Goal: Transaction & Acquisition: Download file/media

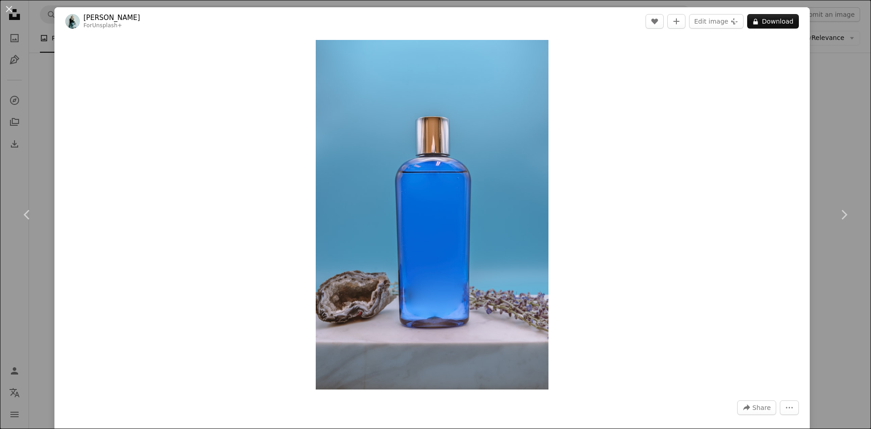
scroll to position [37524, 0]
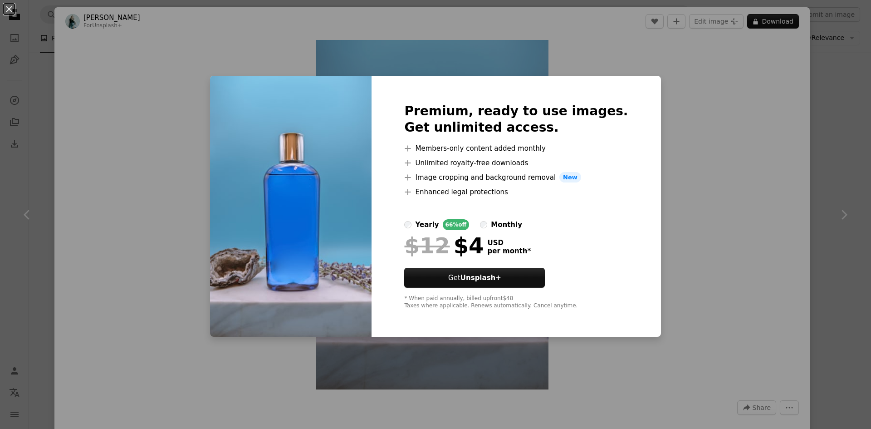
click at [699, 89] on div "An X shape Premium, ready to use images. Get unlimited access. A plus sign Memb…" at bounding box center [435, 214] width 871 height 429
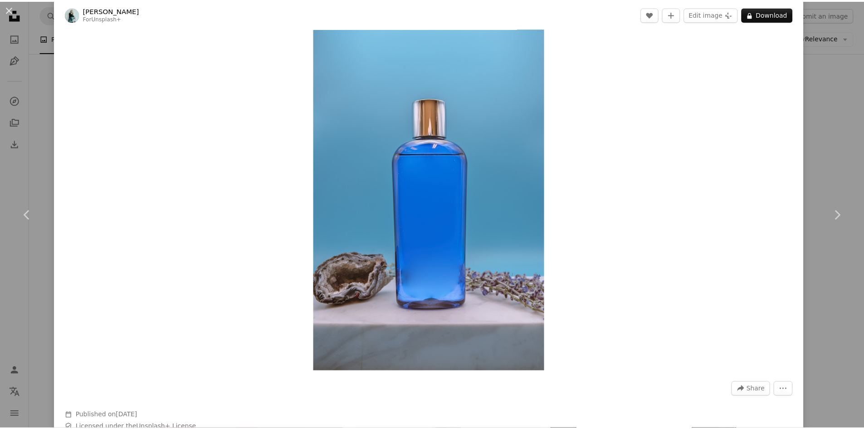
scroll to position [91, 0]
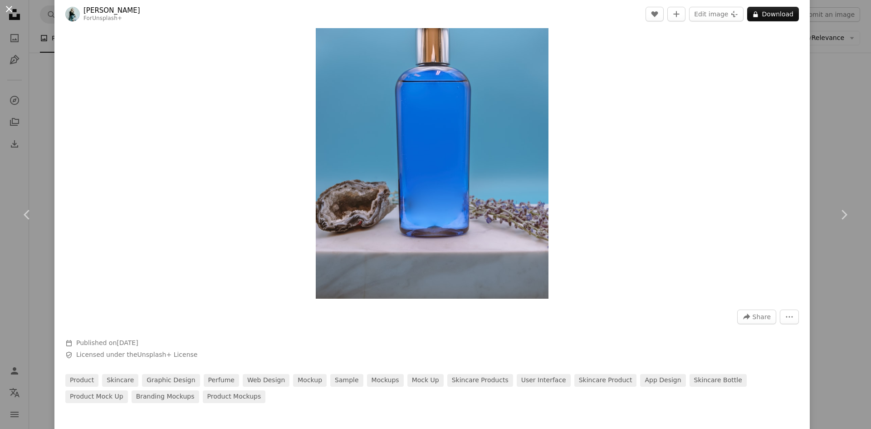
click at [9, 6] on button "An X shape" at bounding box center [9, 9] width 11 height 11
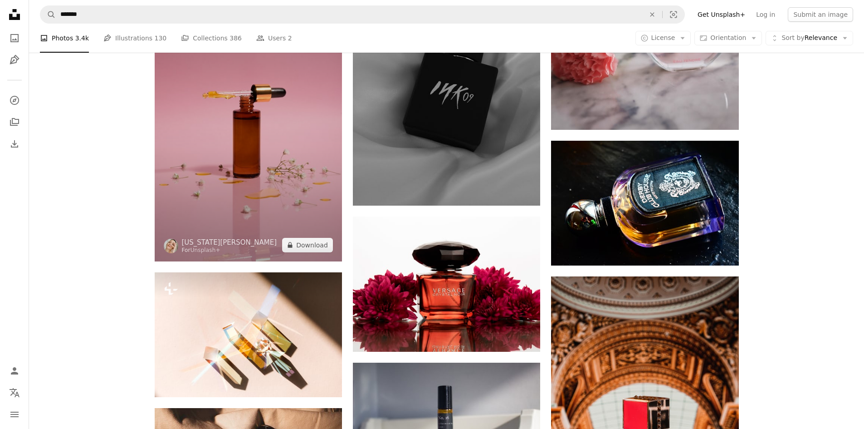
scroll to position [37796, 0]
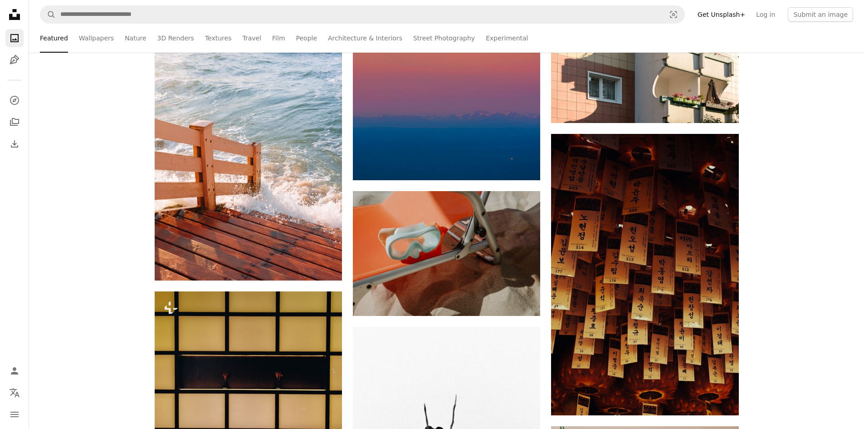
scroll to position [3222, 0]
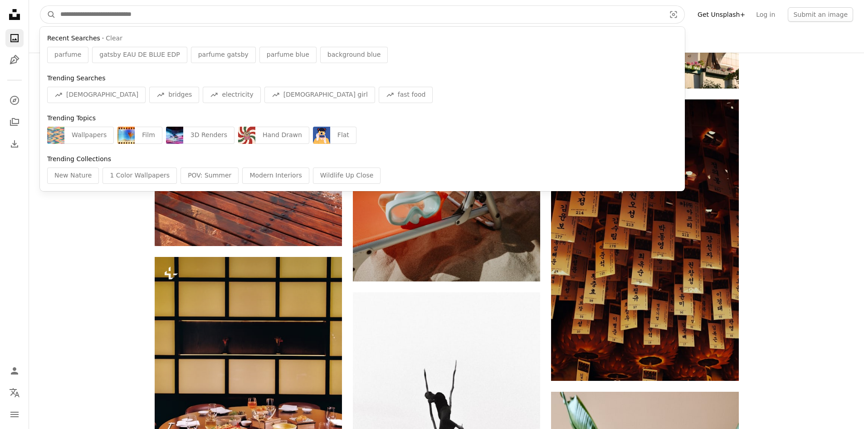
click at [110, 8] on input "Find visuals sitewide" at bounding box center [359, 14] width 607 height 17
click at [172, 14] on input "Find visuals sitewide" at bounding box center [359, 14] width 607 height 17
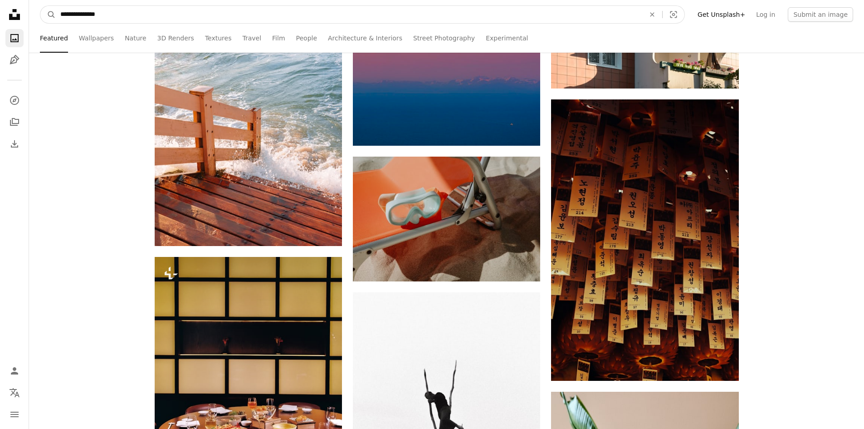
type input "**********"
click button "A magnifying glass" at bounding box center [47, 14] width 15 height 17
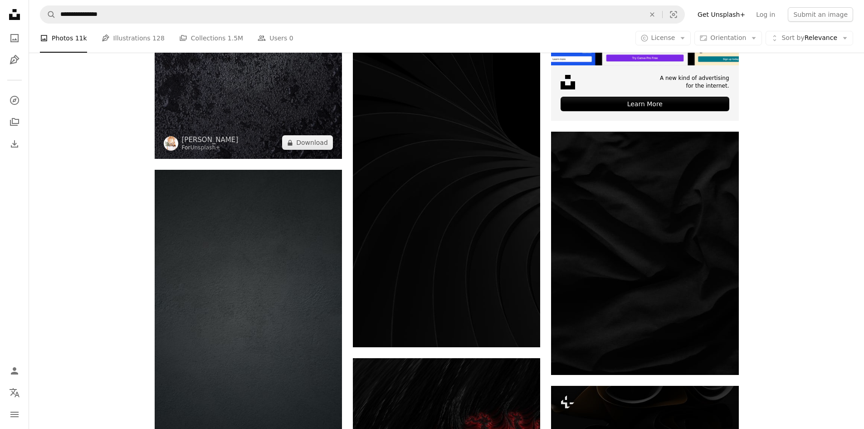
scroll to position [454, 0]
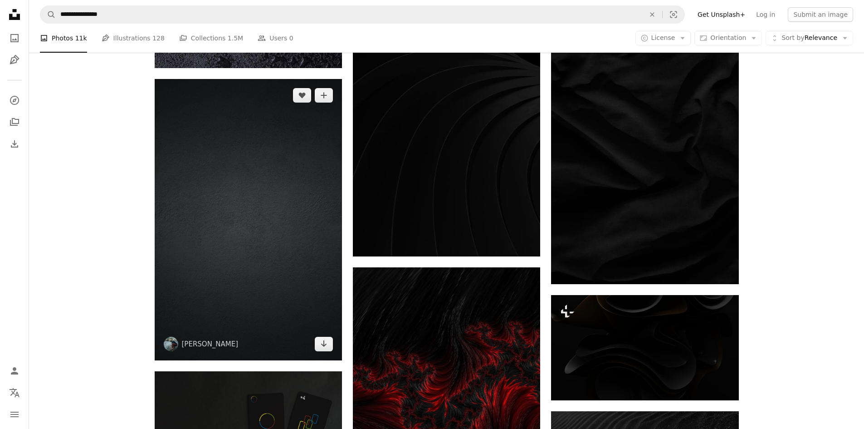
click at [271, 157] on img at bounding box center [248, 219] width 187 height 281
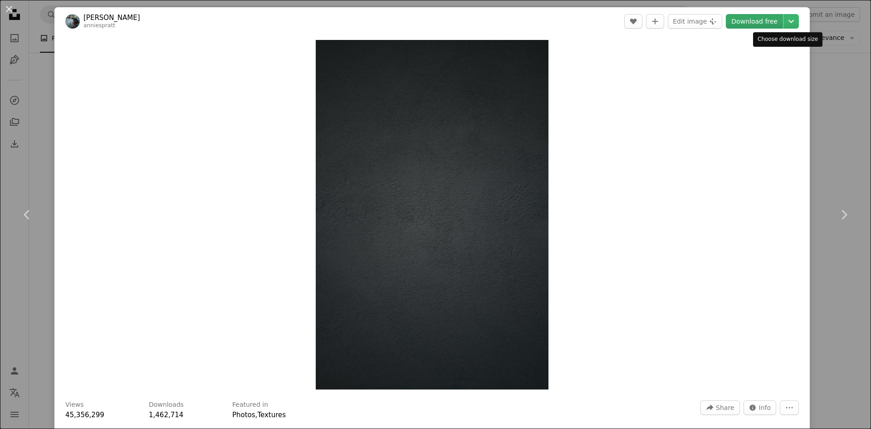
click at [757, 22] on link "Download free" at bounding box center [754, 21] width 57 height 15
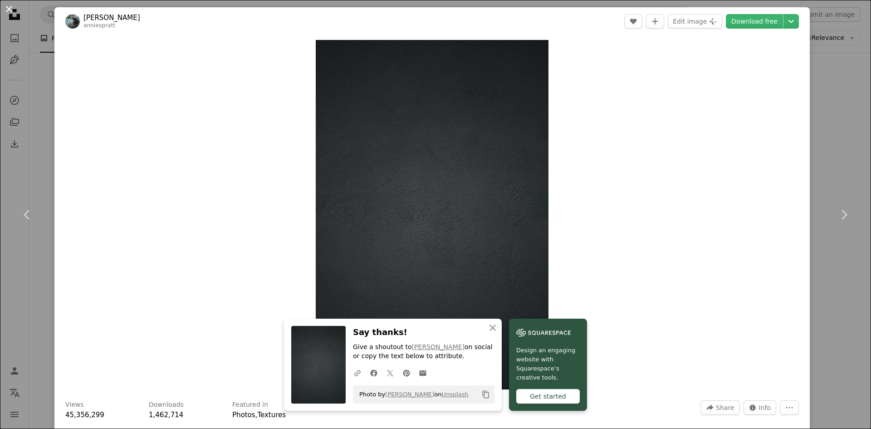
click at [8, 7] on button "An X shape" at bounding box center [9, 9] width 11 height 11
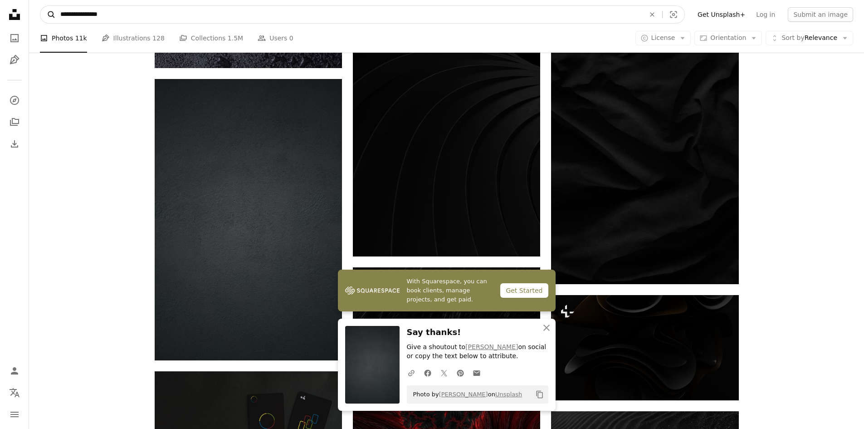
drag, startPoint x: 122, startPoint y: 15, endPoint x: 52, endPoint y: 20, distance: 70.0
click at [52, 20] on form "**********" at bounding box center [362, 14] width 645 height 18
type input "**********"
click button "A magnifying glass" at bounding box center [47, 14] width 15 height 17
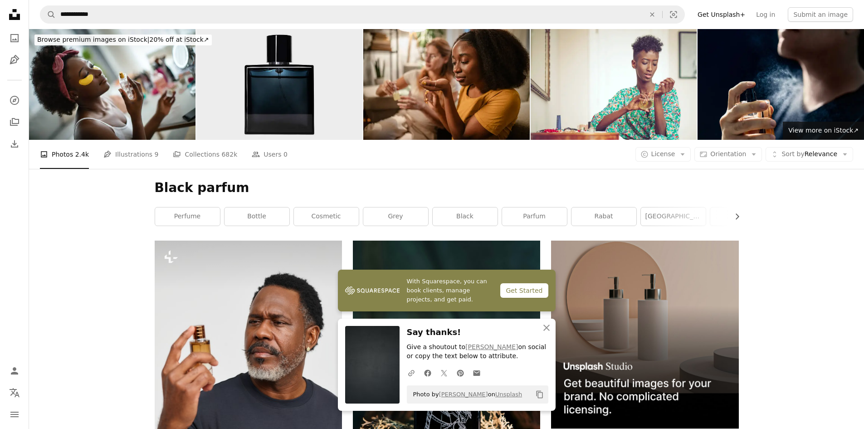
click at [251, 96] on img at bounding box center [279, 84] width 167 height 111
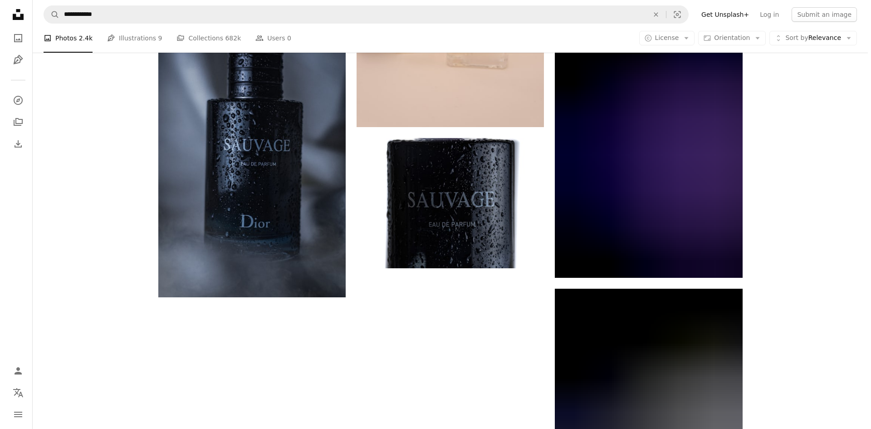
scroll to position [1407, 0]
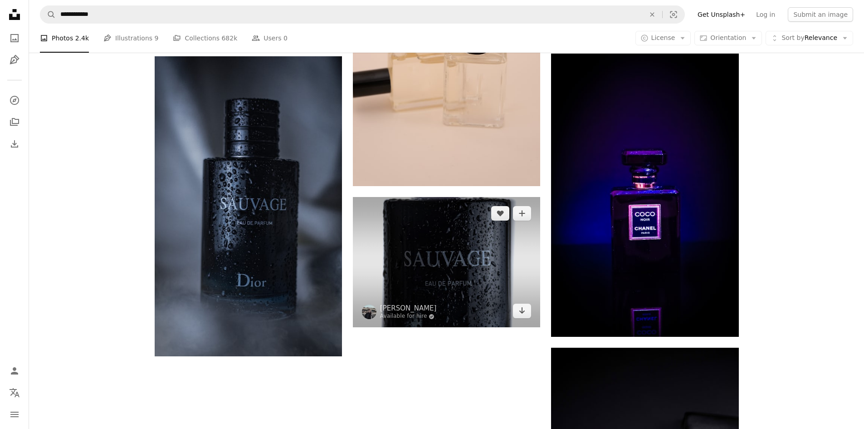
click at [450, 225] on img at bounding box center [446, 262] width 187 height 130
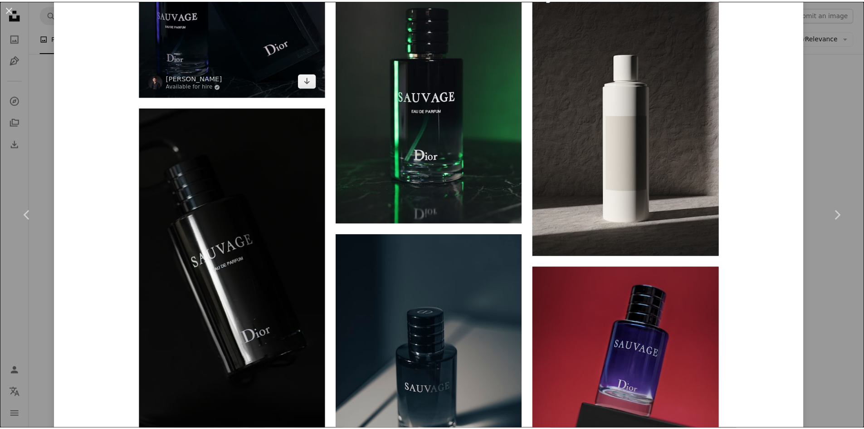
scroll to position [1770, 0]
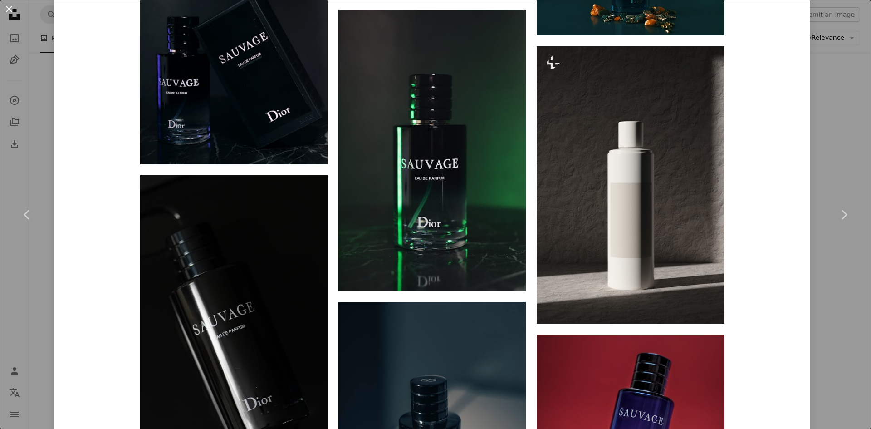
click at [7, 12] on button "An X shape" at bounding box center [9, 9] width 11 height 11
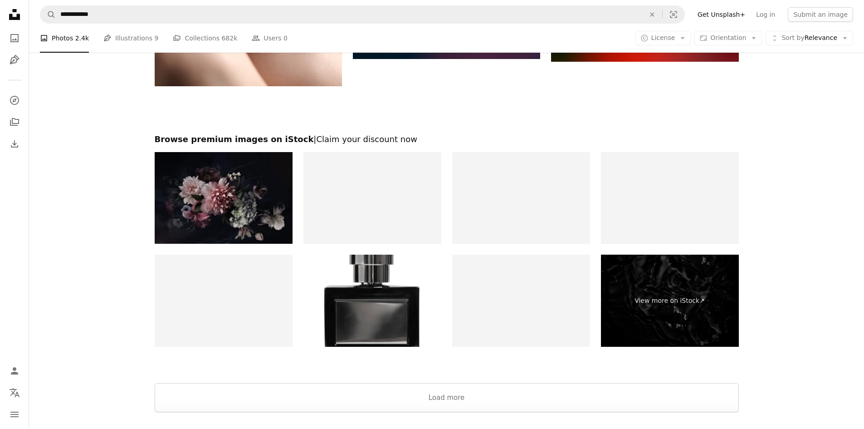
scroll to position [3630, 0]
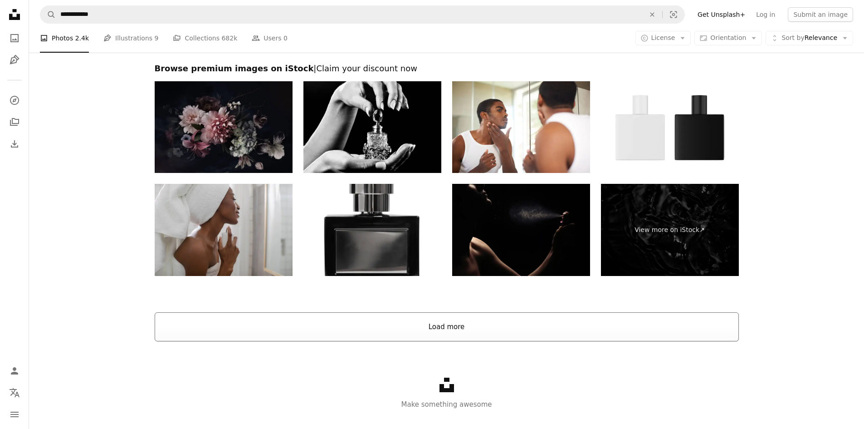
click at [446, 319] on button "Load more" at bounding box center [447, 326] width 584 height 29
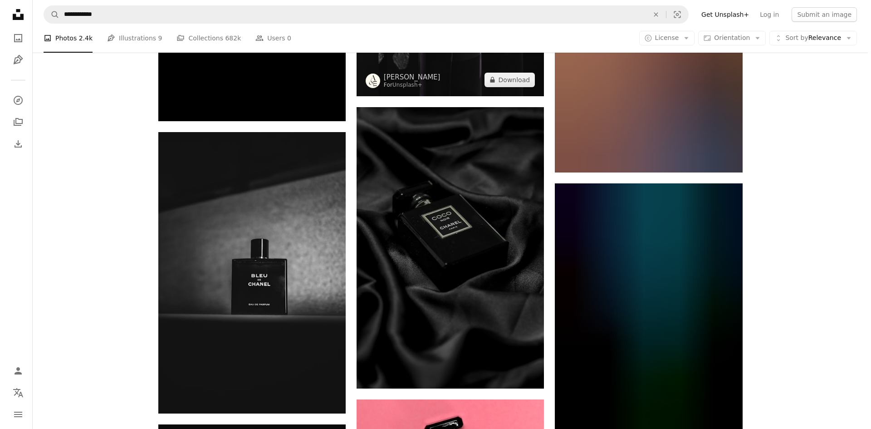
scroll to position [5672, 0]
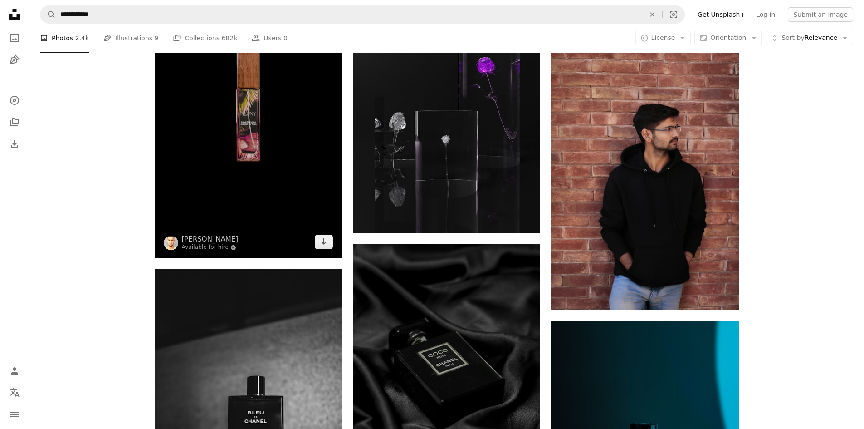
click at [268, 213] on img at bounding box center [248, 121] width 187 height 273
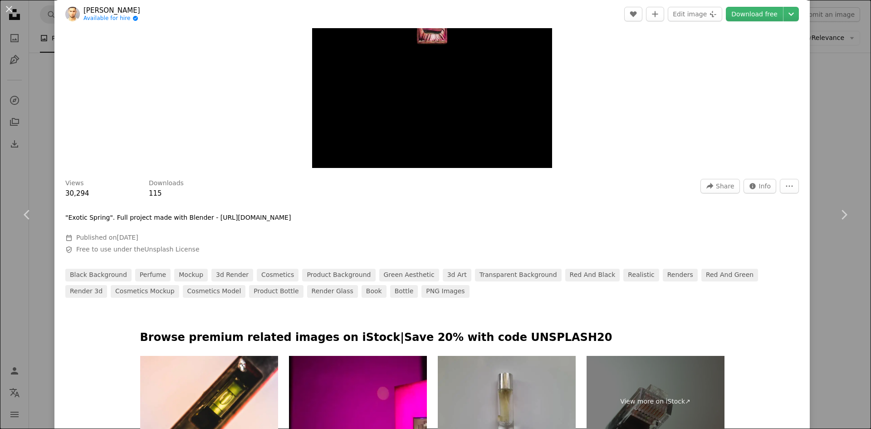
scroll to position [136, 0]
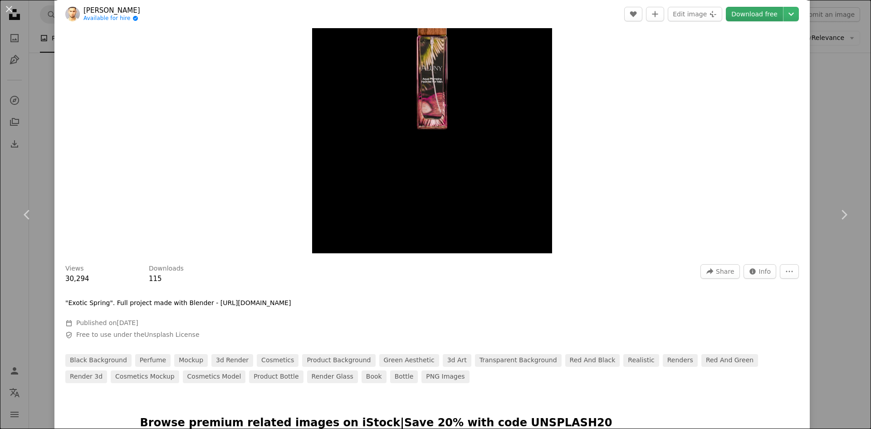
click at [733, 13] on link "Download free" at bounding box center [754, 14] width 57 height 15
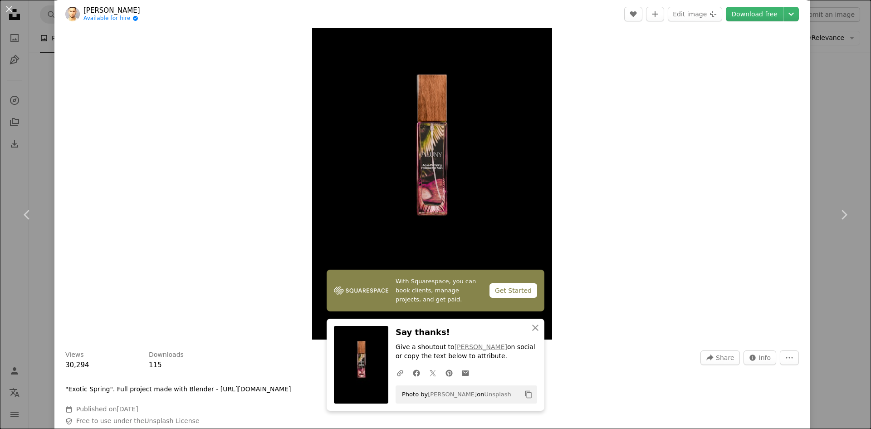
scroll to position [0, 0]
